Goal: Task Accomplishment & Management: Manage account settings

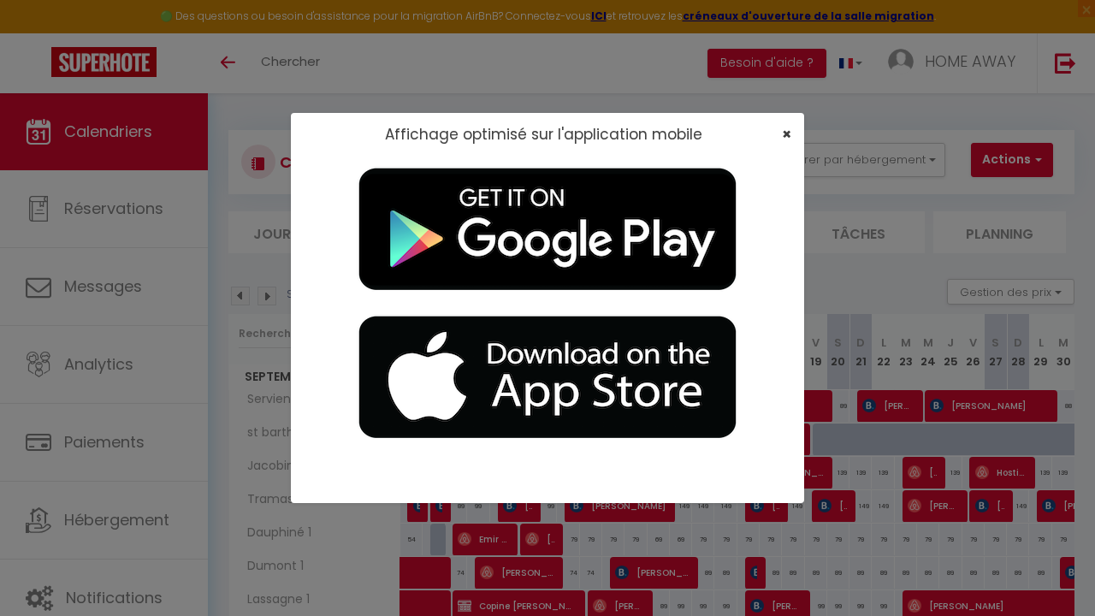
click at [782, 133] on span "×" at bounding box center [786, 133] width 9 height 21
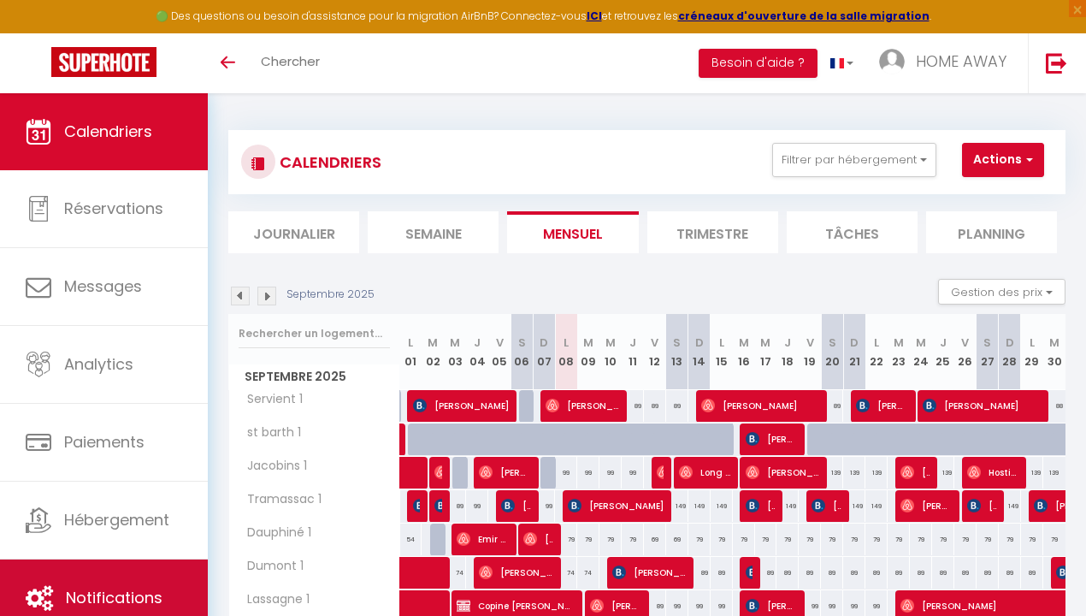
click at [110, 563] on link "Notifications" at bounding box center [104, 597] width 208 height 77
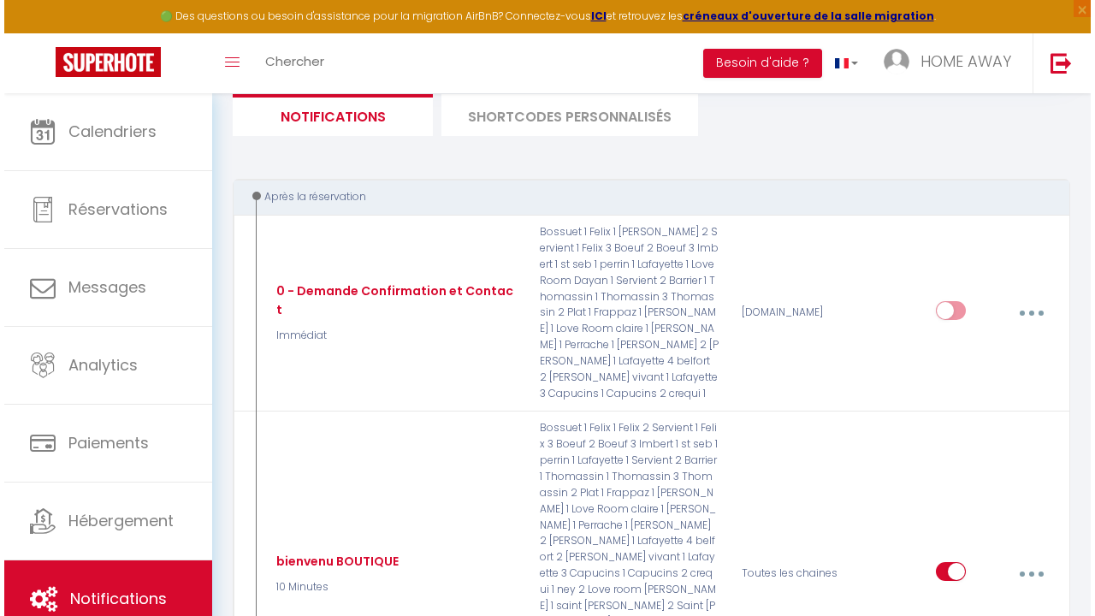
scroll to position [109, 0]
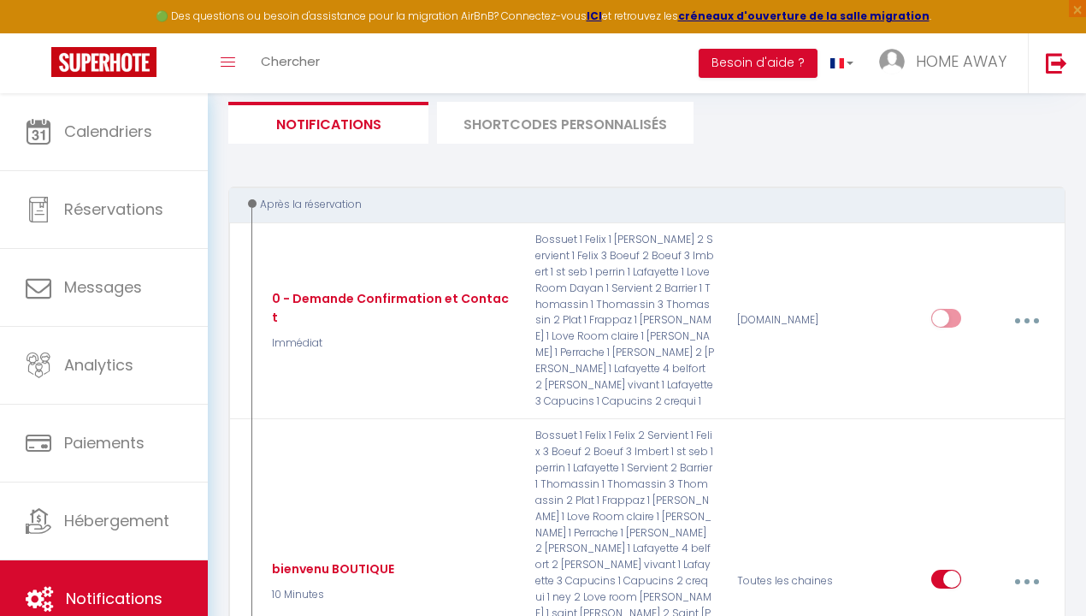
click at [582, 134] on li "SHORTCODES PERSONNALISÉS" at bounding box center [565, 123] width 257 height 42
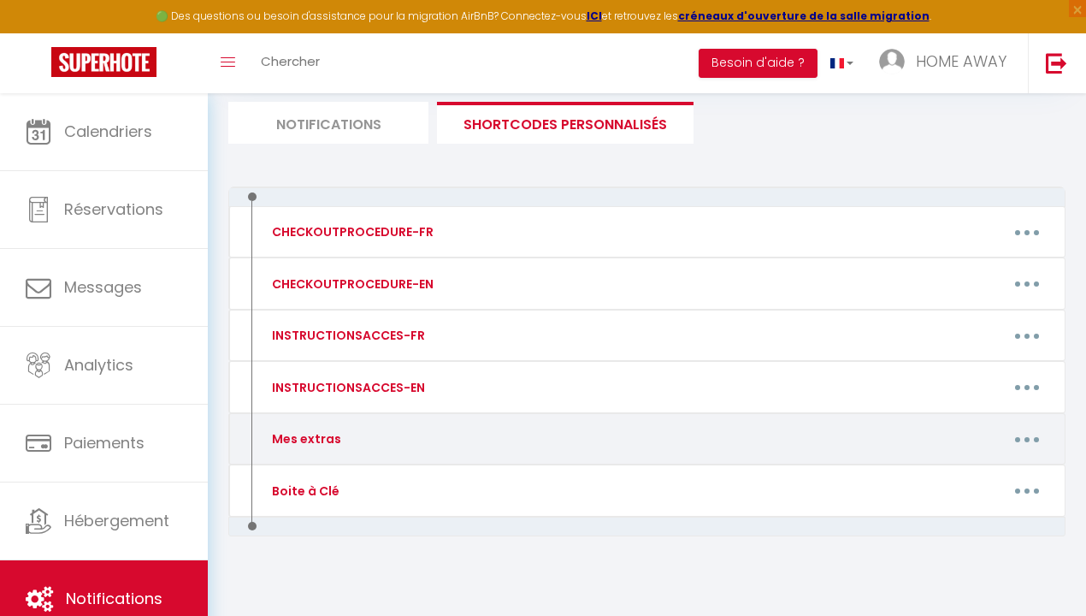
click at [400, 422] on div "Mes extras" at bounding box center [357, 438] width 201 height 32
click at [1040, 428] on button "button" at bounding box center [1027, 438] width 45 height 32
click at [961, 469] on link "Editer" at bounding box center [981, 480] width 127 height 29
type input "Mes extras"
type textarea "mes extras"
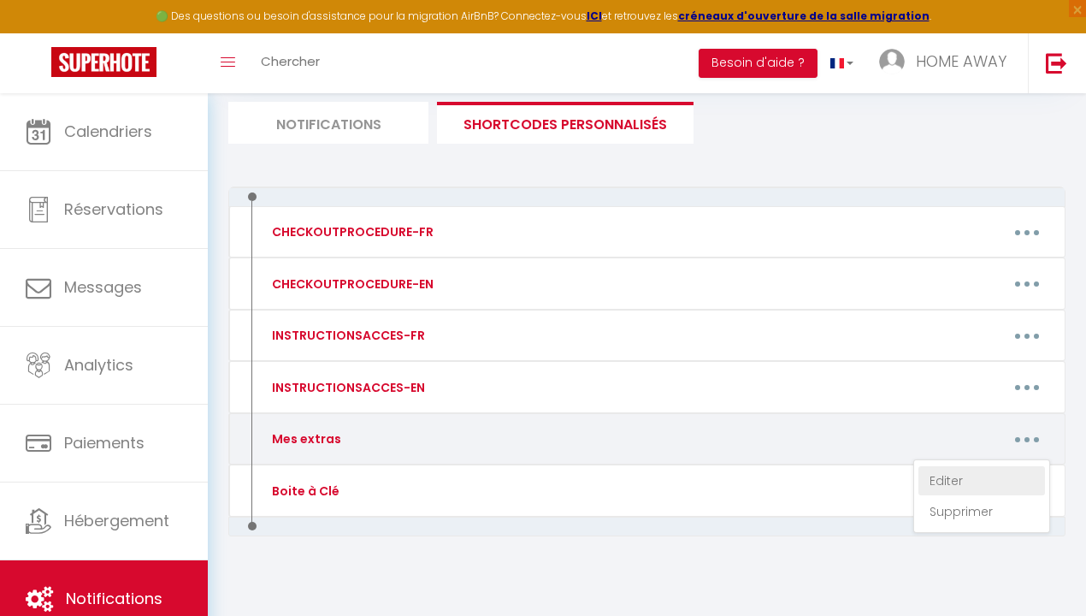
type textarea "[URL][DOMAIN_NAME]"
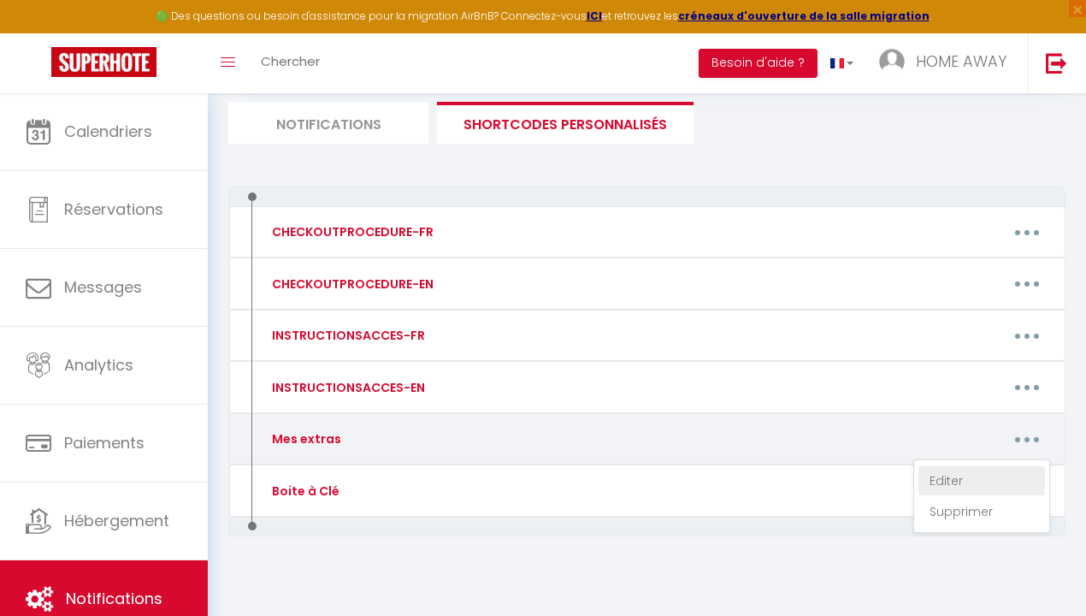
type textarea "[URL][DOMAIN_NAME]"
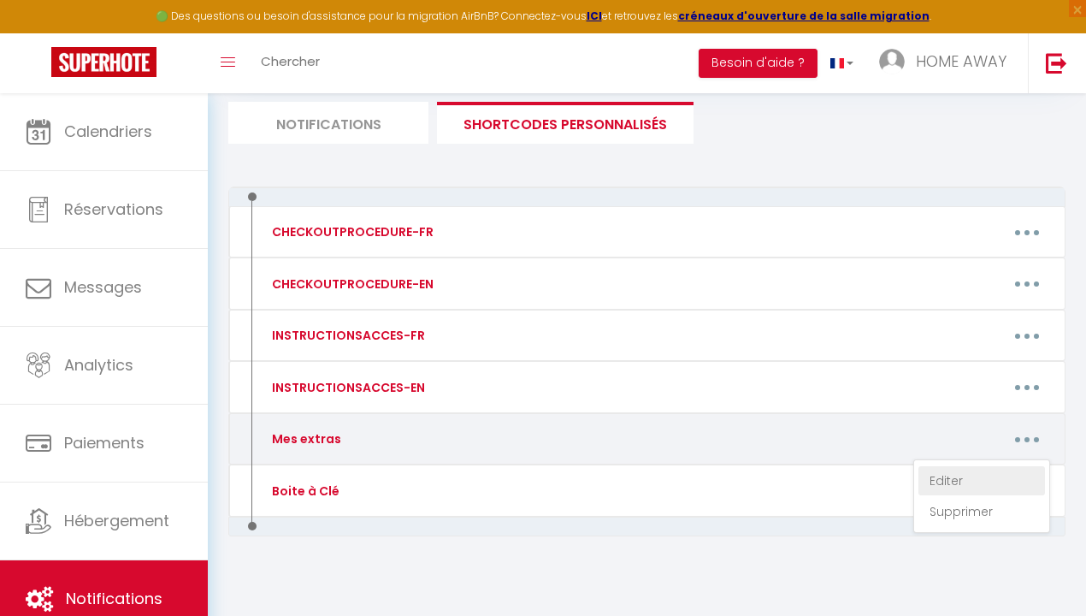
type textarea "[URL][DOMAIN_NAME]"
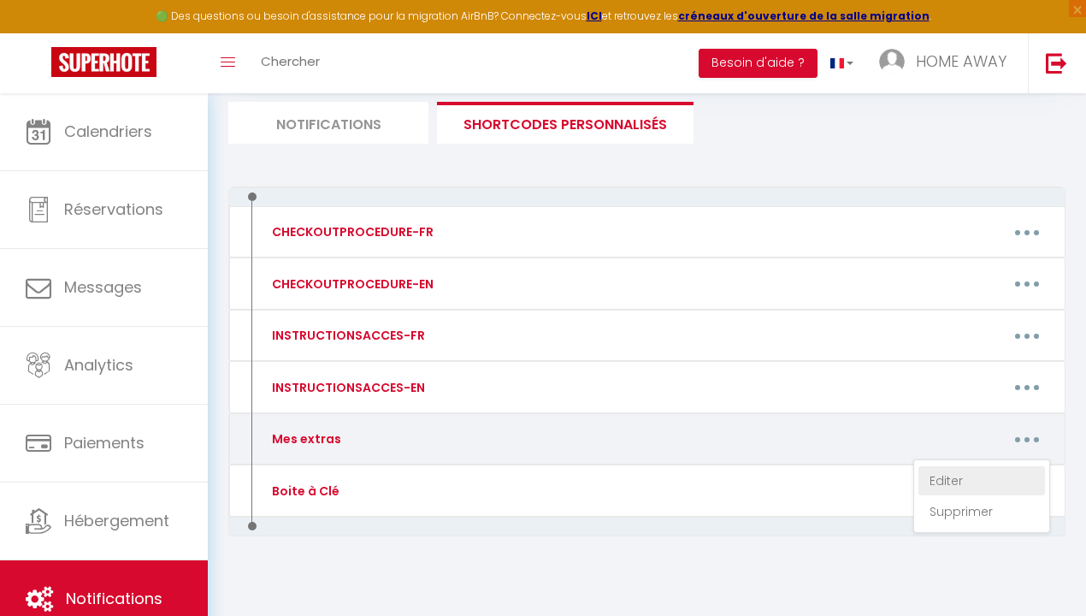
type textarea "[URL][DOMAIN_NAME]"
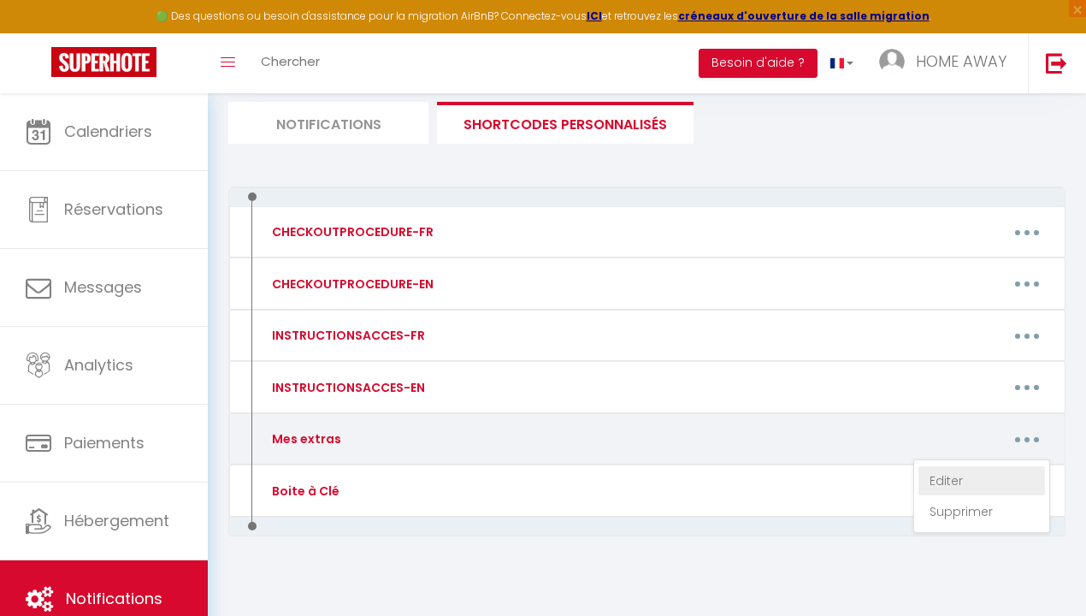
type textarea "[URL][DOMAIN_NAME]"
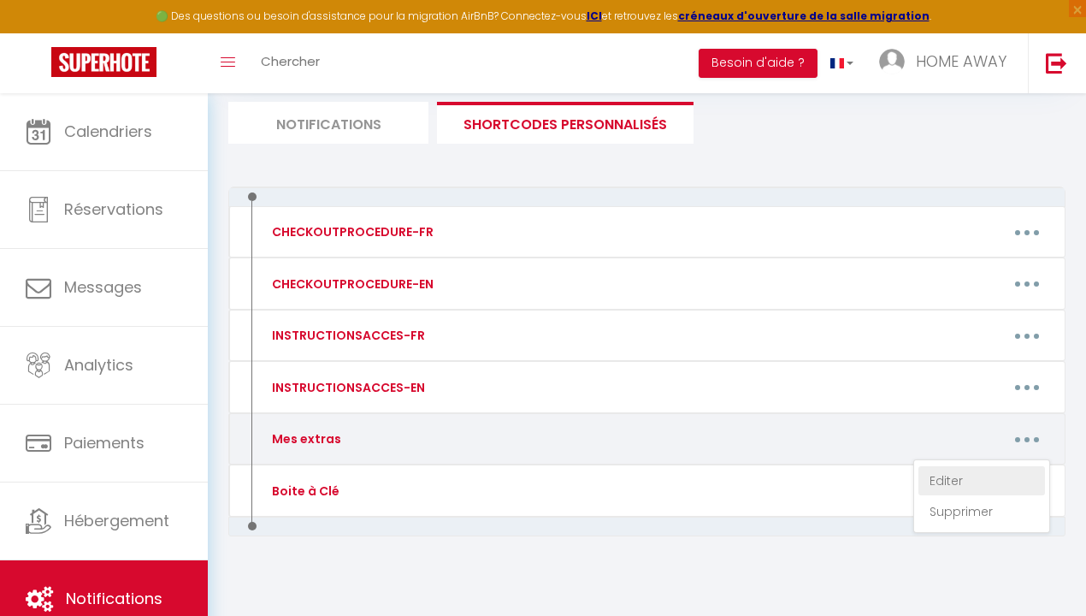
type textarea "[URL][DOMAIN_NAME]"
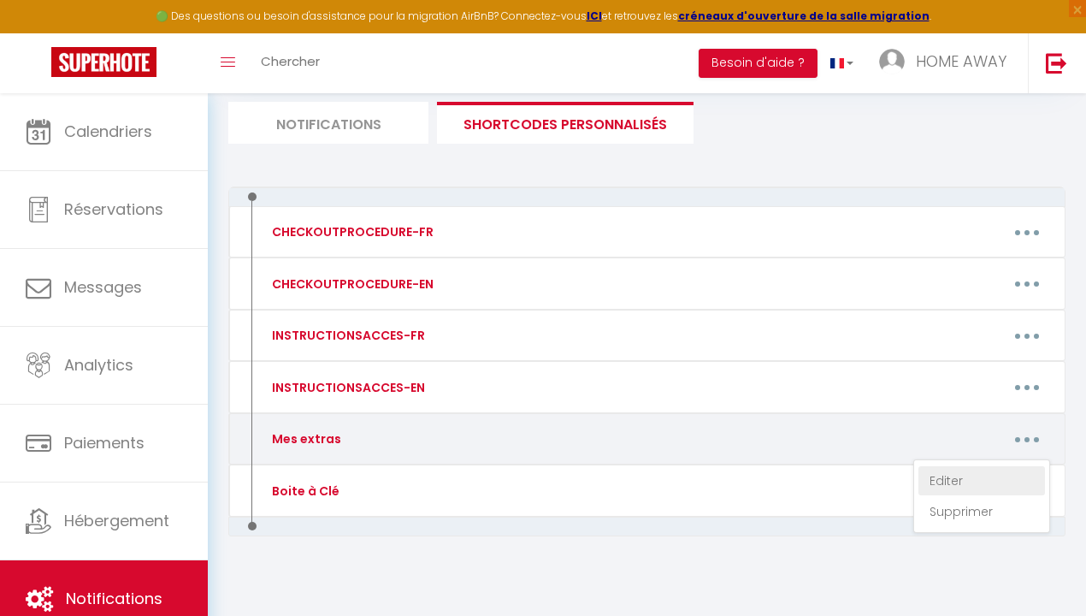
type textarea "[URL][DOMAIN_NAME]"
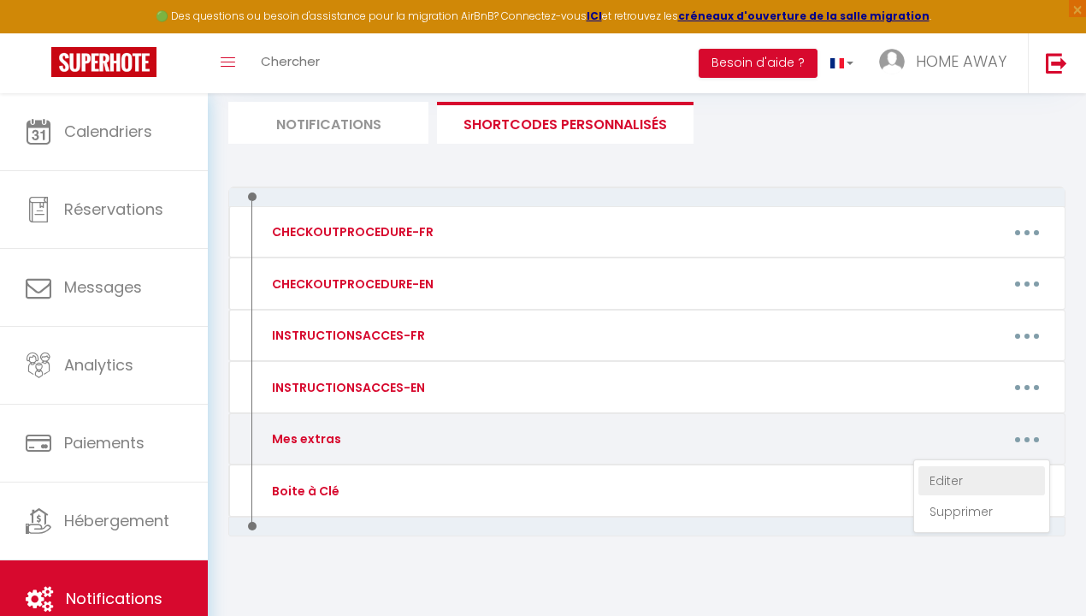
type textarea "[URL][DOMAIN_NAME]"
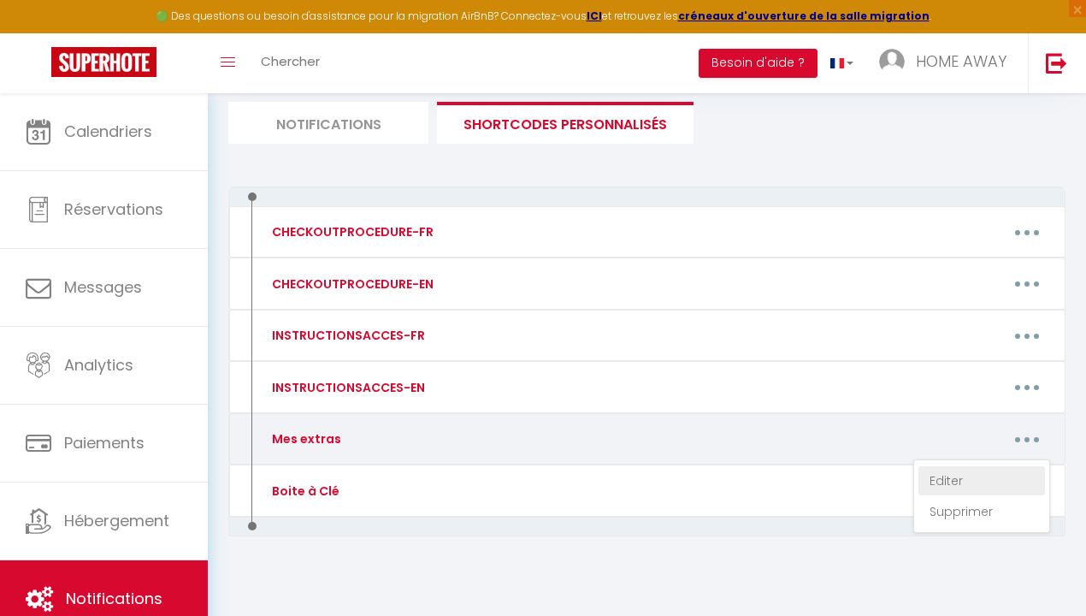
type textarea "[URL][DOMAIN_NAME]"
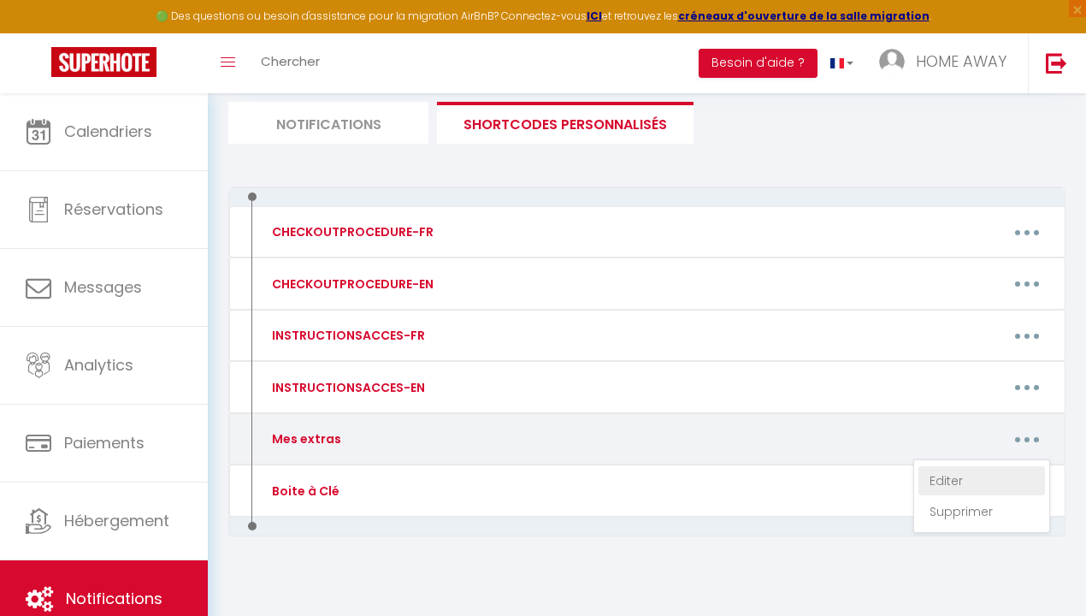
type textarea "[URL][DOMAIN_NAME]"
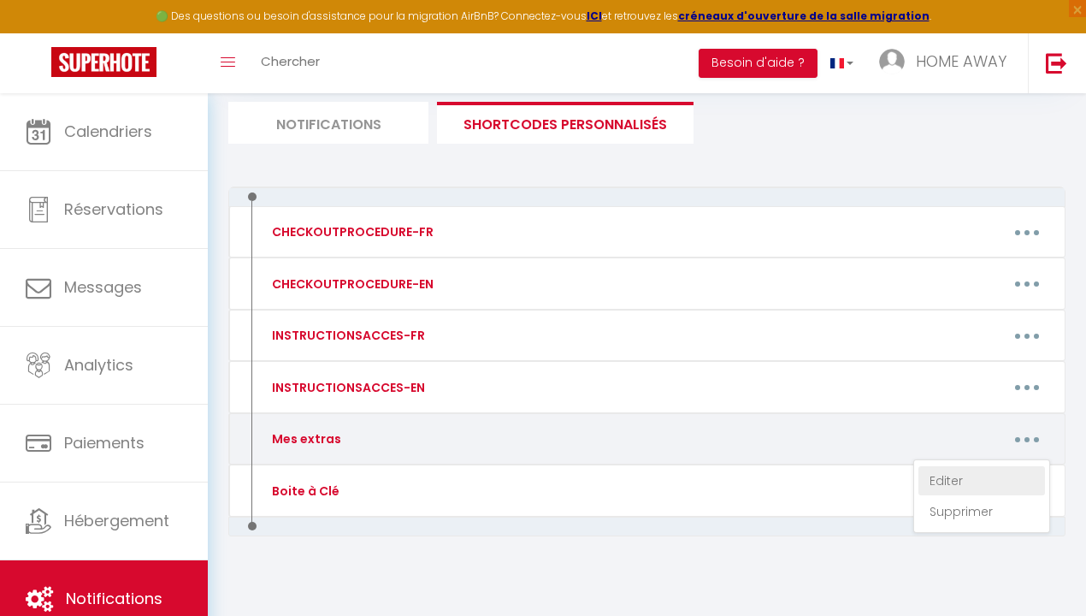
type textarea "[URL][DOMAIN_NAME]"
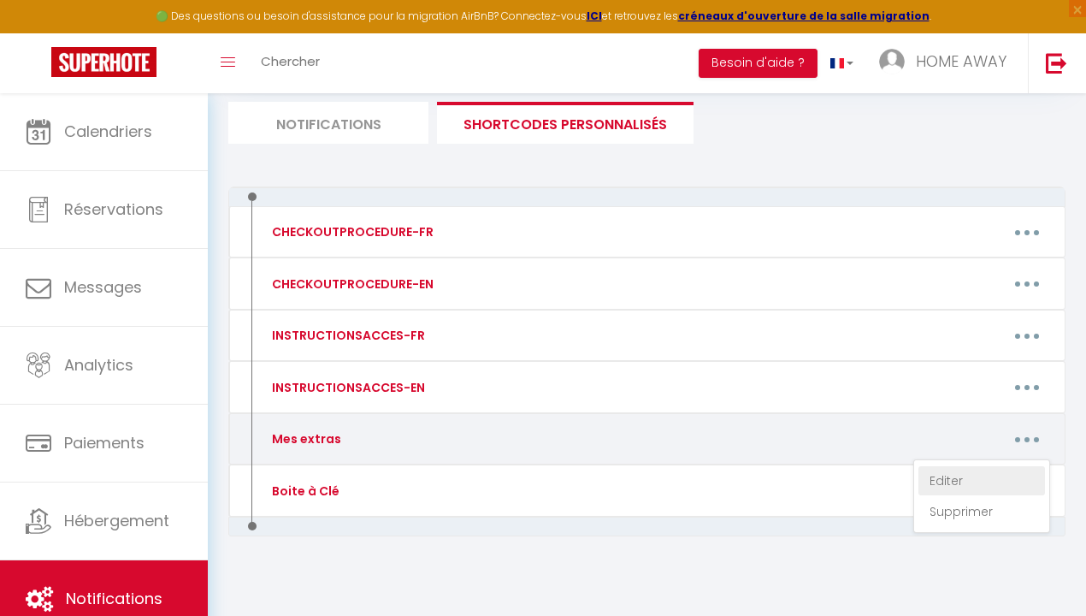
type textarea "[URL][DOMAIN_NAME]"
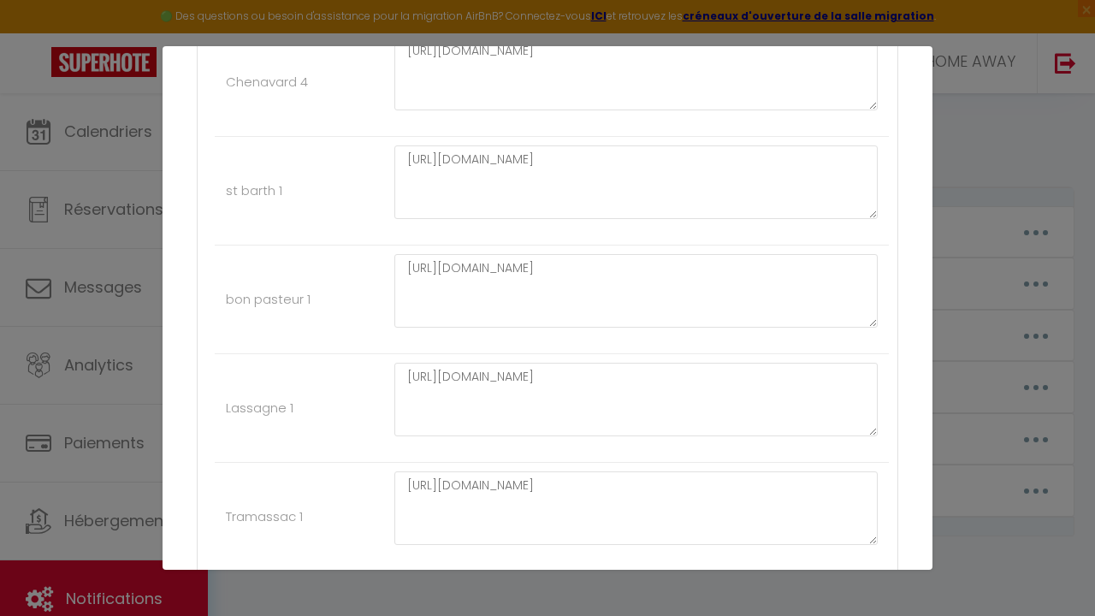
scroll to position [6559, 0]
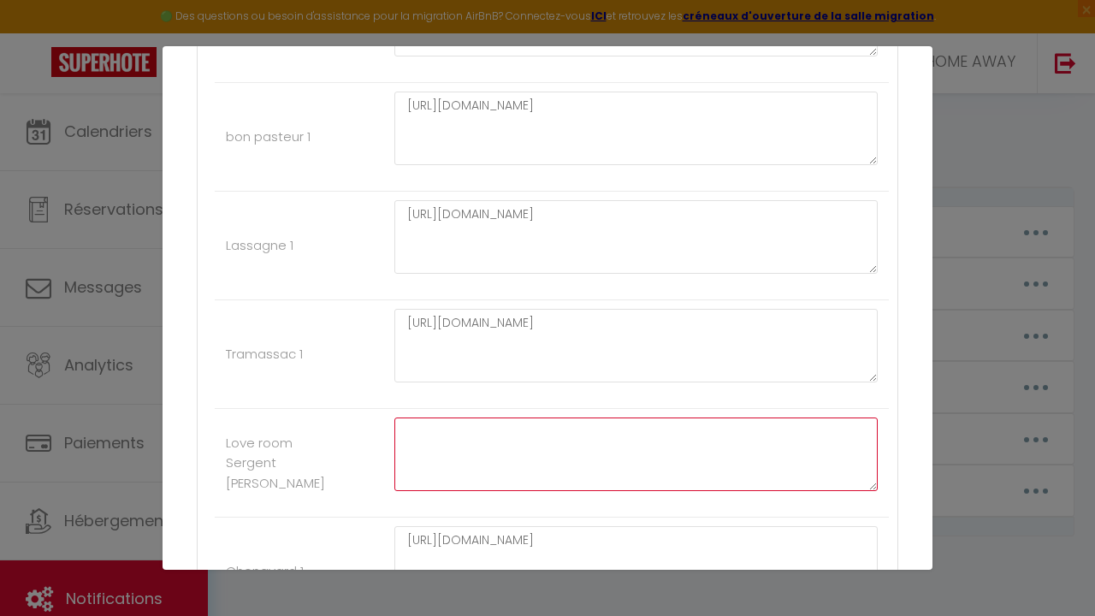
click at [517, 417] on textarea at bounding box center [635, 454] width 483 height 74
paste textarea "[URL][DOMAIN_NAME]"
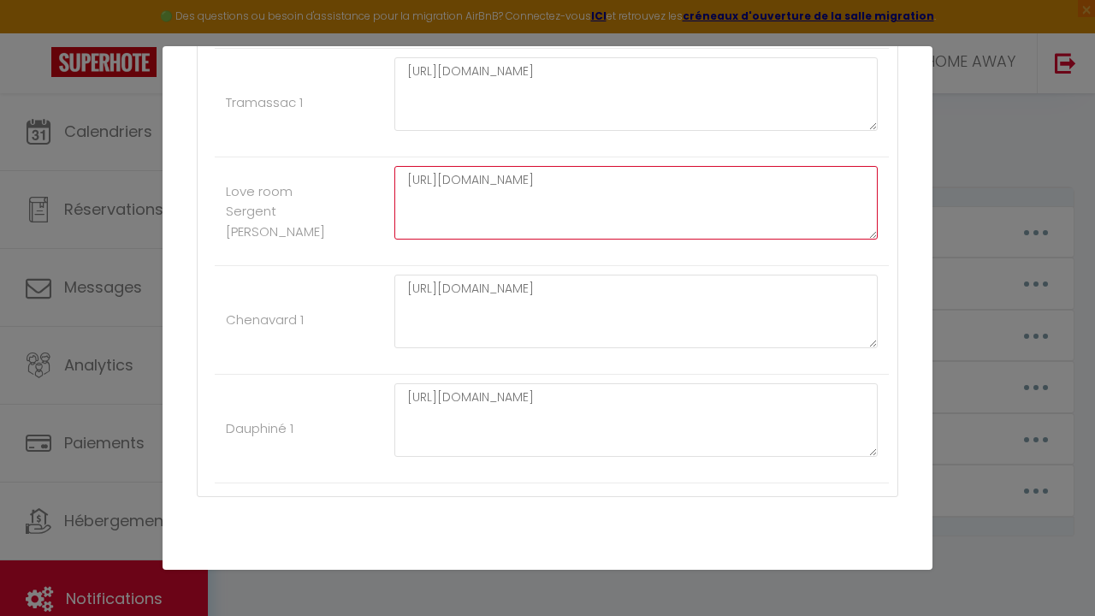
type textarea "[URL][DOMAIN_NAME]"
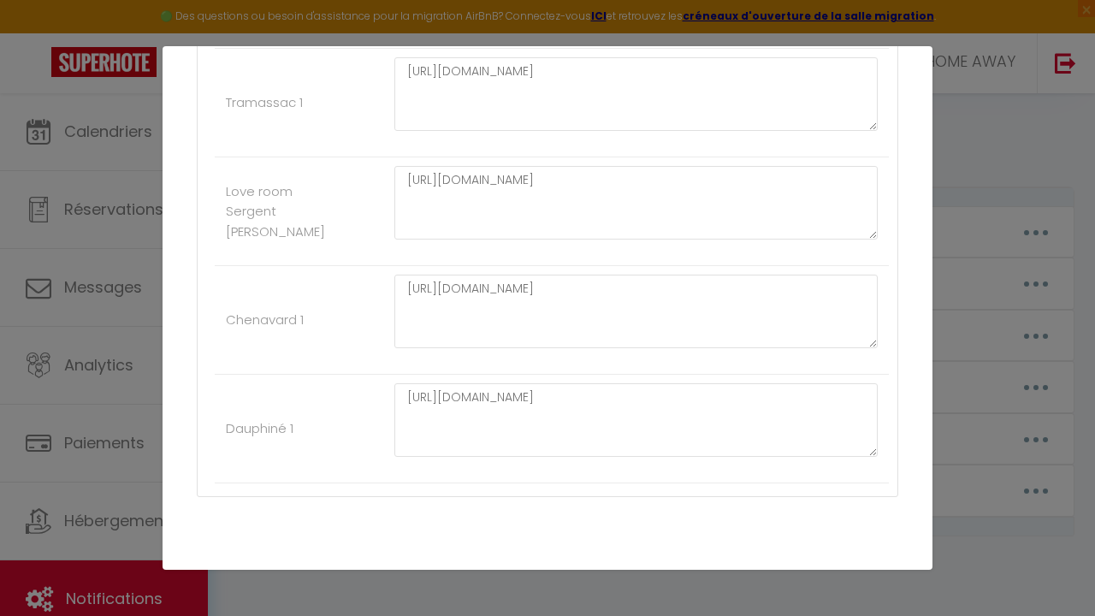
click at [566, 579] on button "Mettre à jour" at bounding box center [585, 593] width 103 height 29
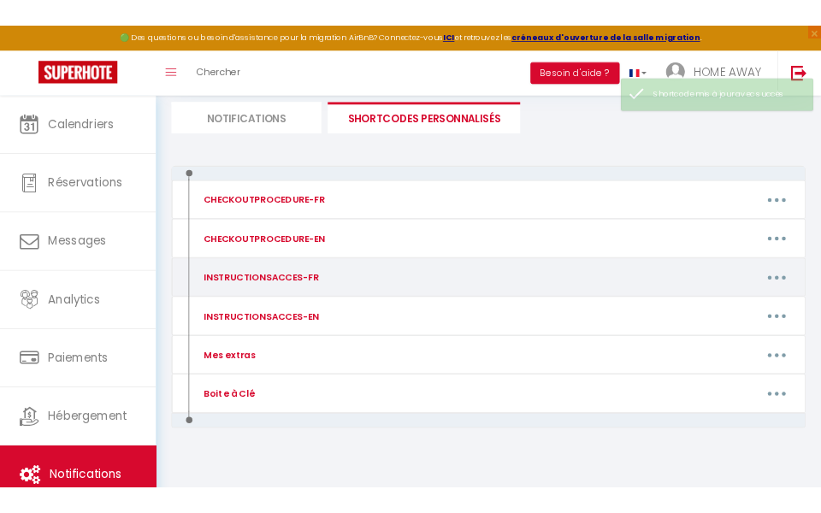
scroll to position [116, 0]
